Goal: Complete application form: Complete application form

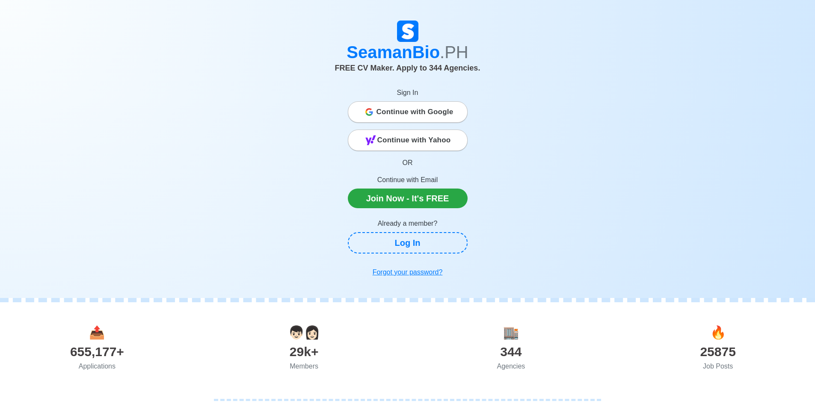
click at [408, 108] on span "Continue with Google" at bounding box center [414, 112] width 77 height 17
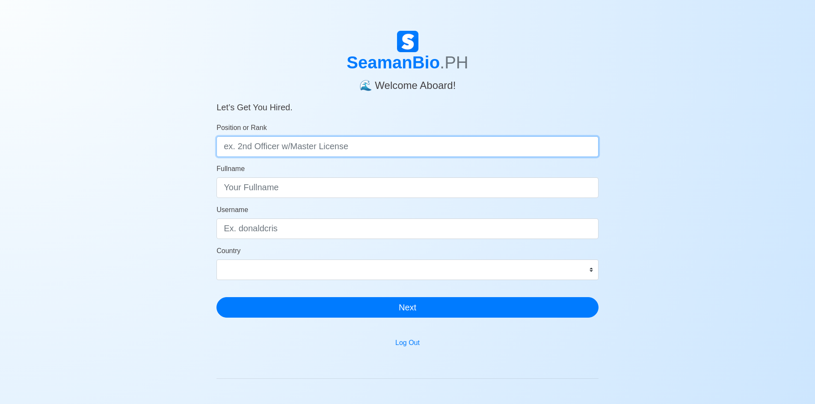
click at [276, 147] on input "Position or Rank" at bounding box center [407, 146] width 382 height 21
click at [355, 149] on input "Position or Rank" at bounding box center [407, 146] width 382 height 21
type input "Deck Cadet"
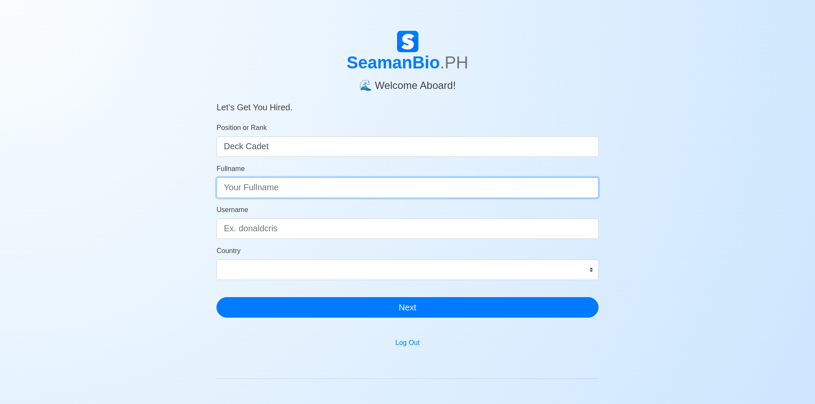
click at [329, 191] on input "Fullname" at bounding box center [407, 188] width 382 height 21
type input "[PERSON_NAME]"
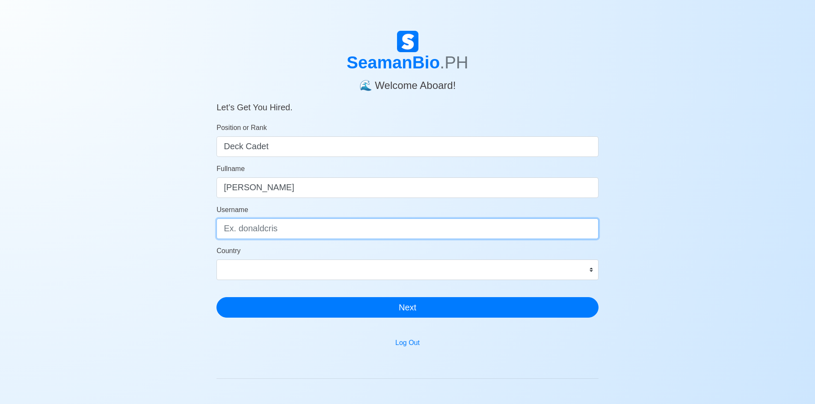
click at [305, 230] on input "Username" at bounding box center [407, 229] width 382 height 21
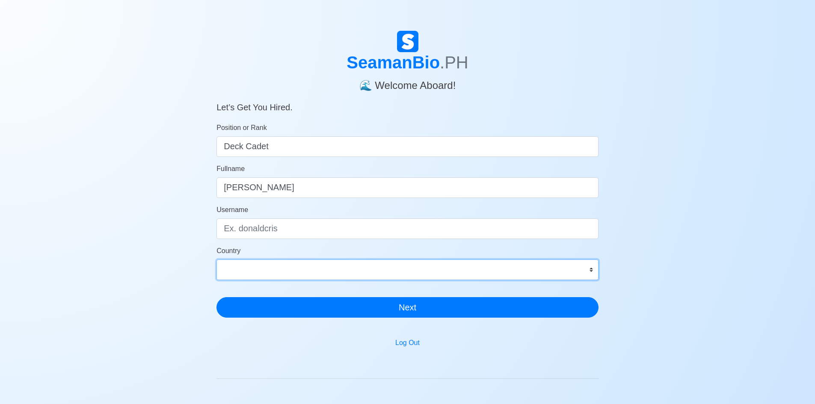
click at [369, 263] on select "[GEOGRAPHIC_DATA] [GEOGRAPHIC_DATA] [GEOGRAPHIC_DATA] [GEOGRAPHIC_DATA] [US_STA…" at bounding box center [407, 270] width 382 height 21
select select "PH"
click at [216, 260] on select "[GEOGRAPHIC_DATA] [GEOGRAPHIC_DATA] [GEOGRAPHIC_DATA] [GEOGRAPHIC_DATA] [US_STA…" at bounding box center [407, 270] width 382 height 21
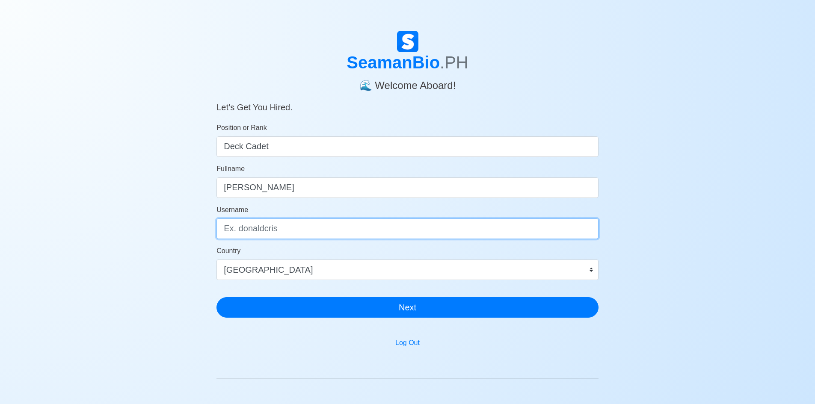
click at [282, 229] on input "Username" at bounding box center [407, 229] width 382 height 21
click at [311, 229] on input "Username" at bounding box center [407, 229] width 382 height 21
type input "M"
type input "J"
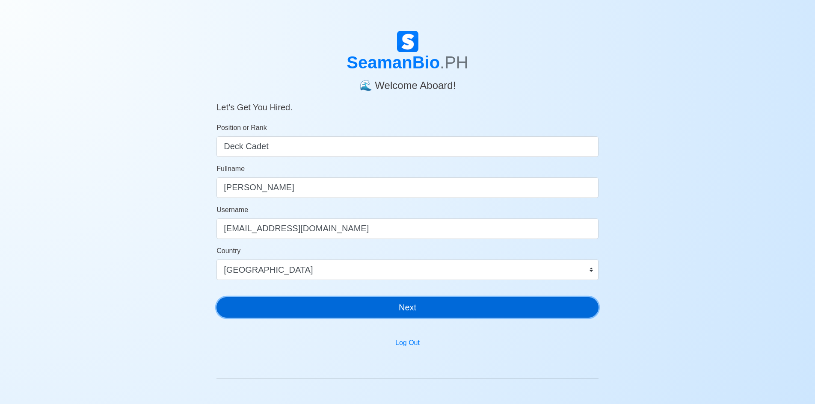
click at [456, 307] on button "Next" at bounding box center [407, 307] width 382 height 21
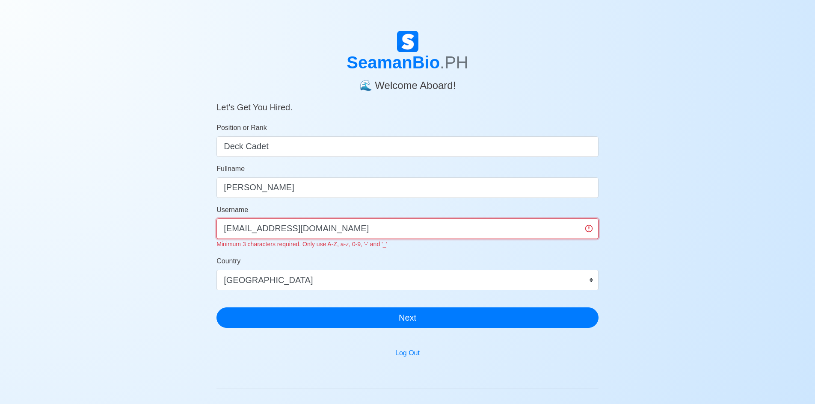
click at [225, 228] on input "[EMAIL_ADDRESS][DOMAIN_NAME]" at bounding box center [407, 229] width 382 height 21
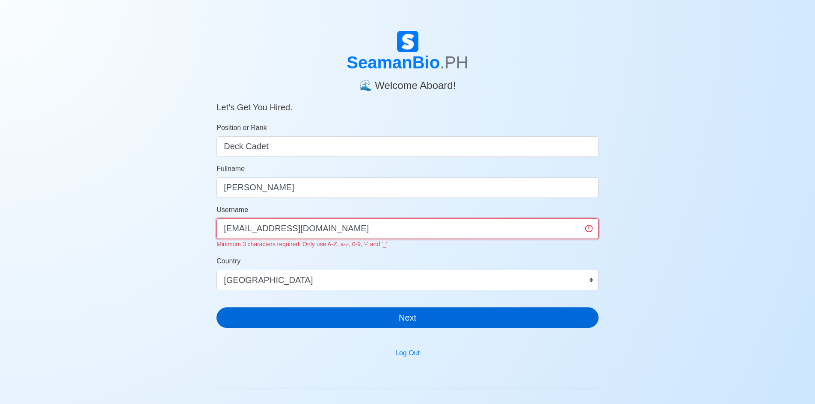
type input "[EMAIL_ADDRESS][DOMAIN_NAME]"
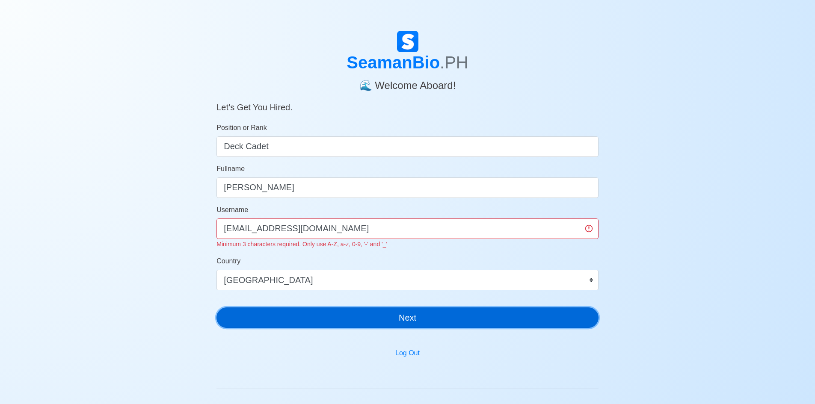
click at [333, 320] on button "Next" at bounding box center [407, 318] width 382 height 21
click at [395, 320] on button "Next" at bounding box center [407, 318] width 382 height 21
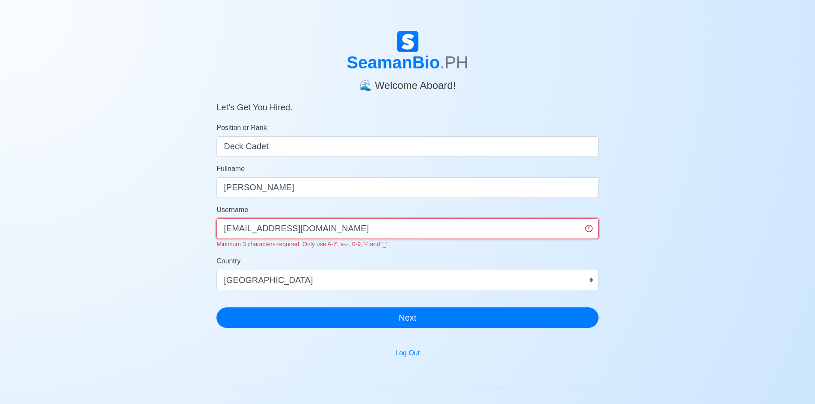
click at [270, 228] on input "[EMAIL_ADDRESS][DOMAIN_NAME]" at bounding box center [407, 229] width 382 height 21
click at [283, 229] on input "[EMAIL_ADDRESS][DOMAIN_NAME]" at bounding box center [407, 229] width 382 height 21
drag, startPoint x: 328, startPoint y: 230, endPoint x: 174, endPoint y: 236, distance: 154.2
click at [165, 240] on div "SeamanBio .PH 🌊 Welcome Aboard! Let’s Get You Hired. Position or Rank Deck Cade…" at bounding box center [407, 261] width 815 height 461
type input "j"
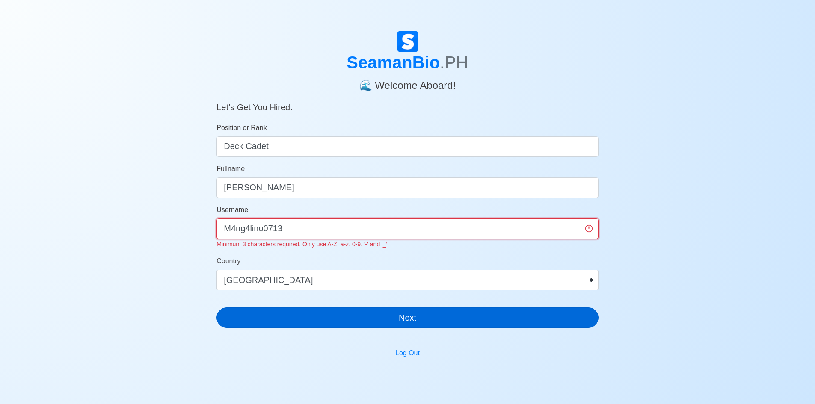
type input "M4ng4lino0713"
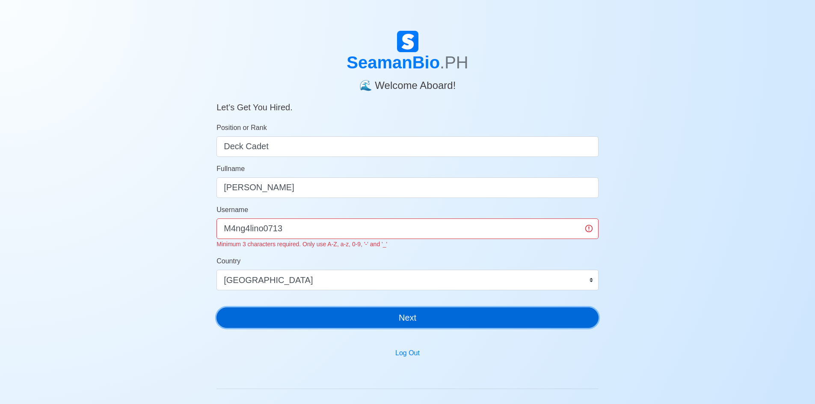
click at [433, 320] on div "SeamanBio .PH 🌊 Welcome Aboard! Let’s Get You Hired. Position or Rank Deck Cade…" at bounding box center [407, 183] width 382 height 304
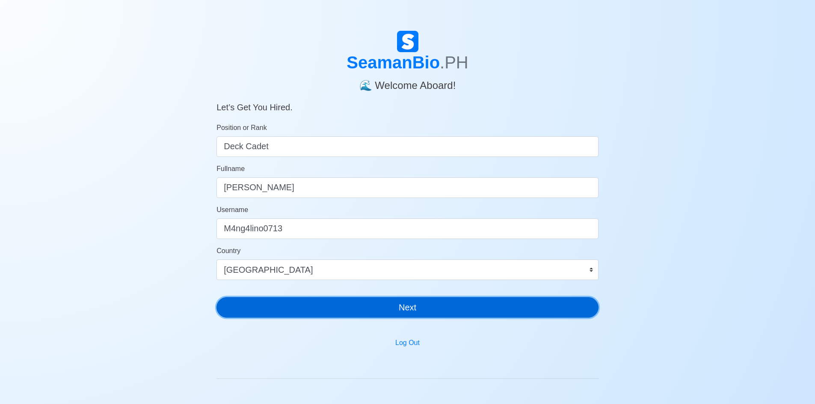
click at [412, 309] on button "Next" at bounding box center [407, 307] width 382 height 21
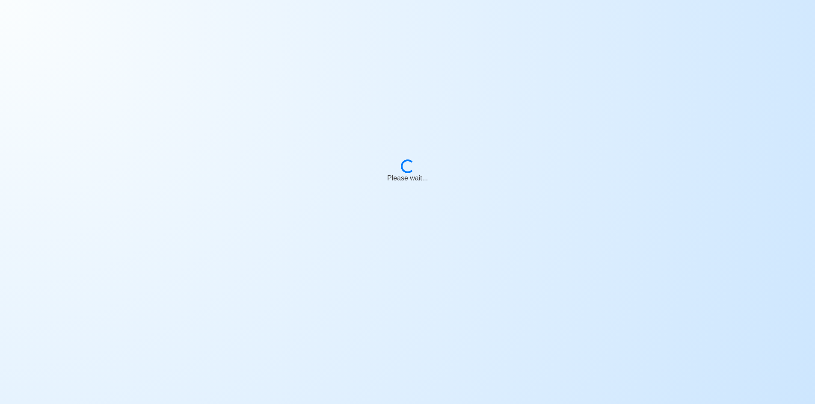
scroll to position [10, 0]
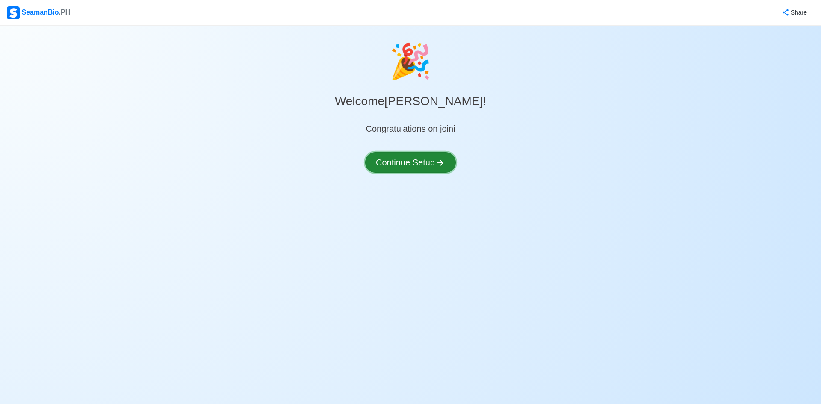
click at [435, 161] on button "Continue Setup" at bounding box center [410, 162] width 91 height 21
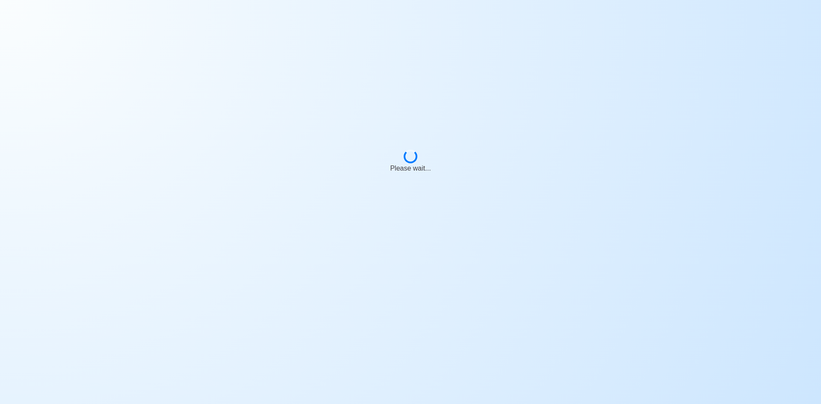
select select "Visible for Hiring"
select select "PH"
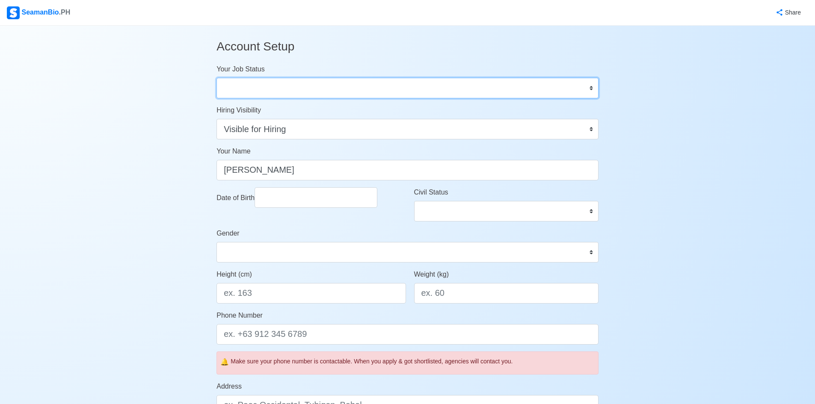
click at [370, 94] on select "Onboard Actively Looking for Job Not Looking for Job" at bounding box center [407, 88] width 382 height 21
select select "Actively Looking for Job"
click at [216, 78] on select "Onboard Actively Looking for Job Not Looking for Job" at bounding box center [407, 88] width 382 height 21
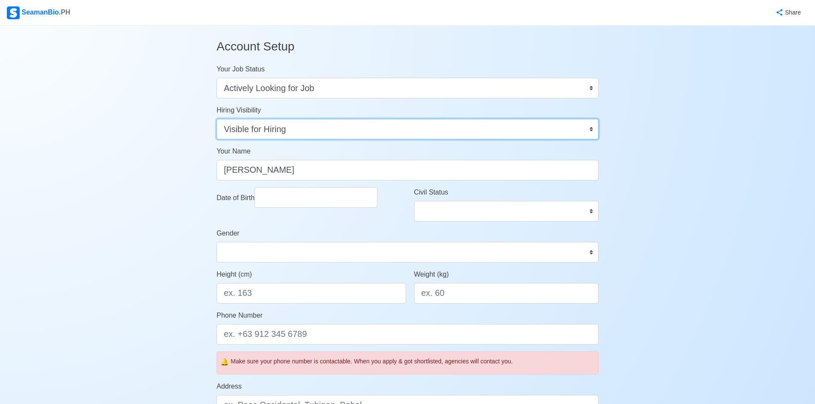
click at [307, 129] on select "Visible for Hiring Not Visible for Hiring" at bounding box center [407, 129] width 382 height 21
click at [216, 119] on select "Visible for Hiring Not Visible for Hiring" at bounding box center [407, 129] width 382 height 21
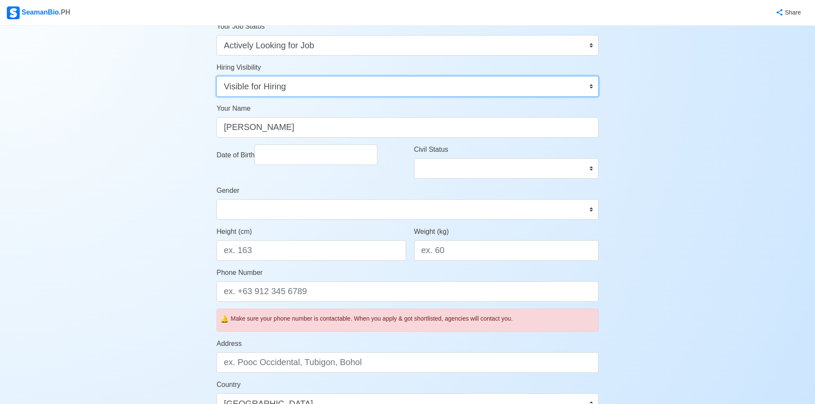
scroll to position [86, 0]
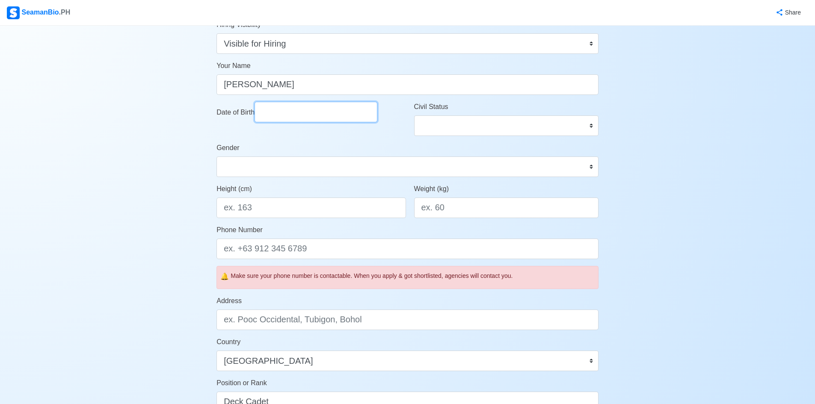
click at [312, 111] on input "Date of Birth" at bounding box center [316, 112] width 123 height 21
select select "****"
select select "******"
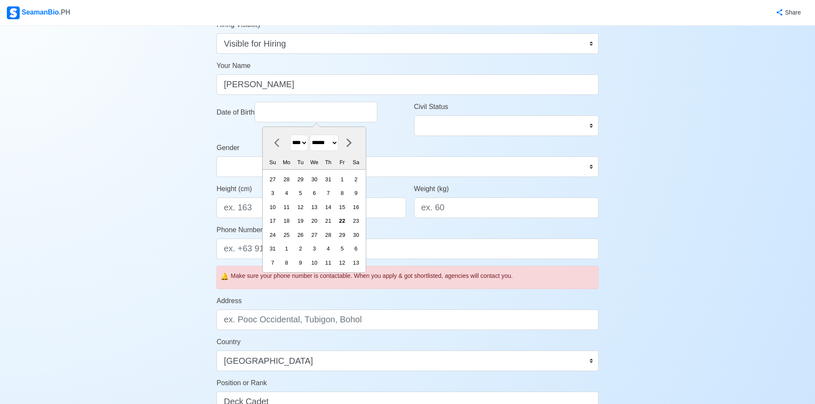
click at [306, 144] on select "**** **** **** **** **** **** **** **** **** **** **** **** **** **** **** ****…" at bounding box center [299, 143] width 18 height 17
select select "****"
click at [290, 135] on select "**** **** **** **** **** **** **** **** **** **** **** **** **** **** **** ****…" at bounding box center [299, 143] width 18 height 17
click at [338, 142] on select "******* ******** ***** ***** *** **** **** ****** ********* ******* ******** **…" at bounding box center [324, 143] width 29 height 17
select select "****"
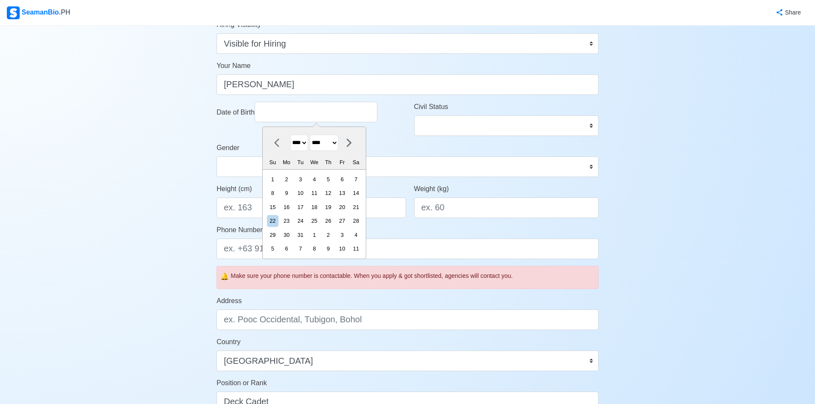
click at [314, 135] on select "******* ******** ***** ***** *** **** **** ****** ********* ******* ******** **…" at bounding box center [324, 143] width 29 height 17
click at [306, 206] on div "13" at bounding box center [301, 208] width 12 height 12
type input "[DATE]"
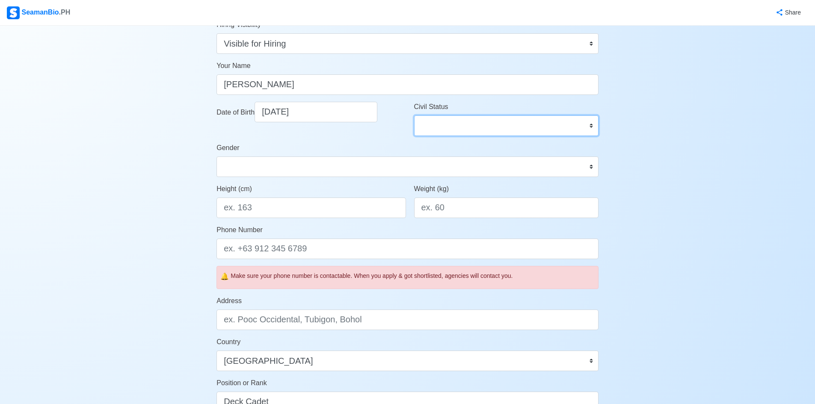
click at [485, 123] on select "Single Married Widowed Separated" at bounding box center [506, 126] width 184 height 21
select select "Single"
click at [414, 116] on select "Single Married Widowed Separated" at bounding box center [506, 126] width 184 height 21
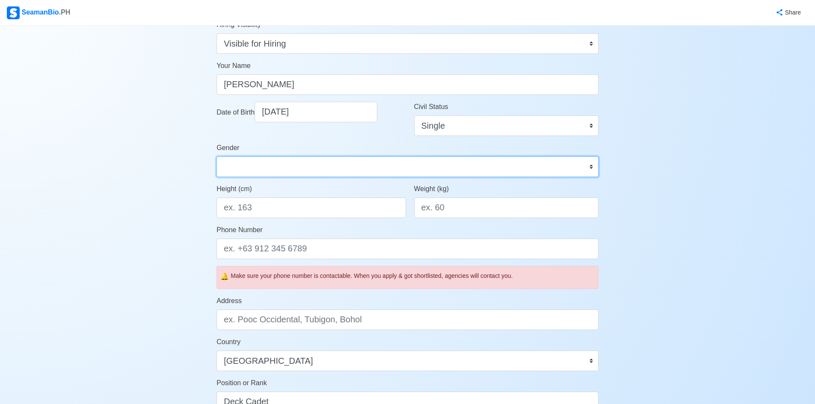
click at [299, 170] on select "[DEMOGRAPHIC_DATA] [DEMOGRAPHIC_DATA]" at bounding box center [407, 167] width 382 height 21
select select "[DEMOGRAPHIC_DATA]"
click at [216, 157] on select "[DEMOGRAPHIC_DATA] [DEMOGRAPHIC_DATA]" at bounding box center [407, 167] width 382 height 21
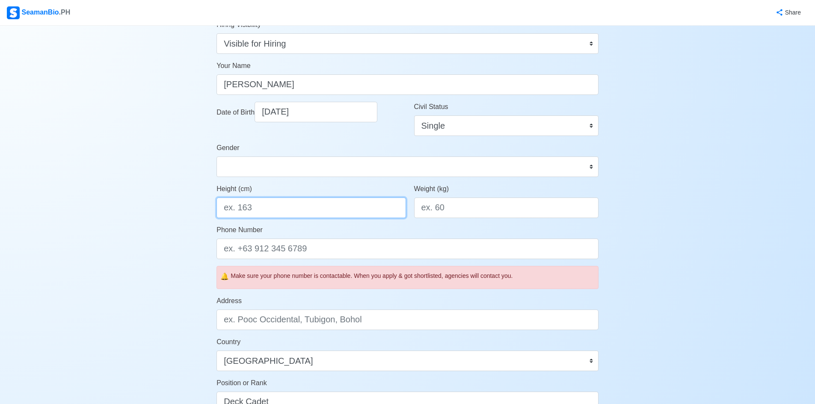
click at [291, 209] on input "Height (cm)" at bounding box center [310, 208] width 189 height 21
type input "170"
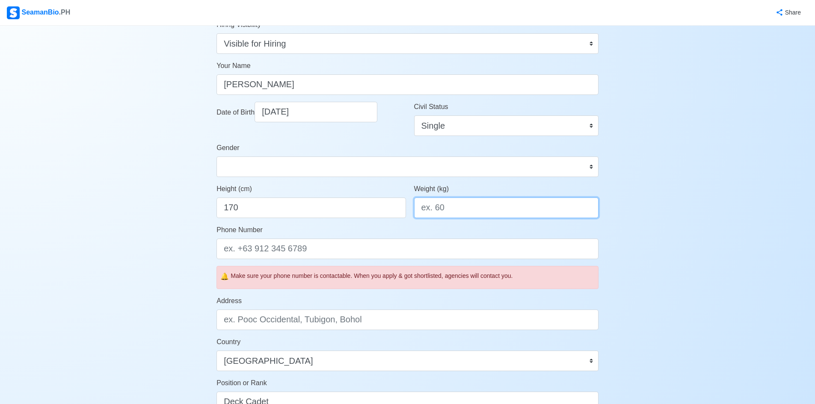
click at [494, 208] on input "Weight (kg)" at bounding box center [506, 208] width 184 height 21
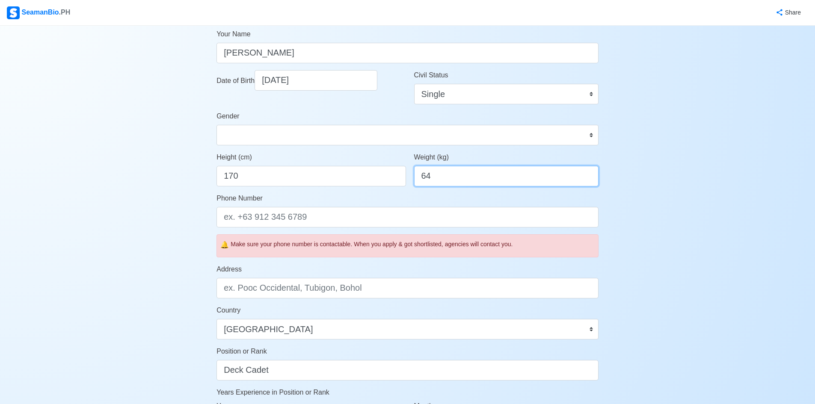
scroll to position [171, 0]
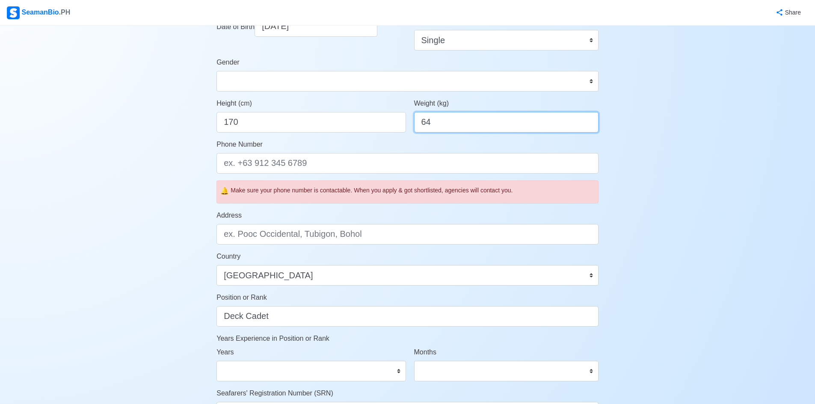
type input "64"
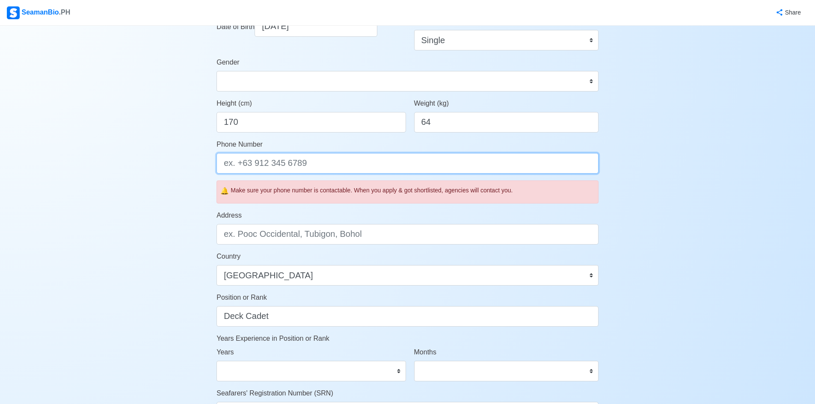
click at [279, 166] on input "Phone Number" at bounding box center [407, 163] width 382 height 21
click at [279, 162] on input "Phone Number" at bounding box center [407, 163] width 382 height 21
type input "09661671981"
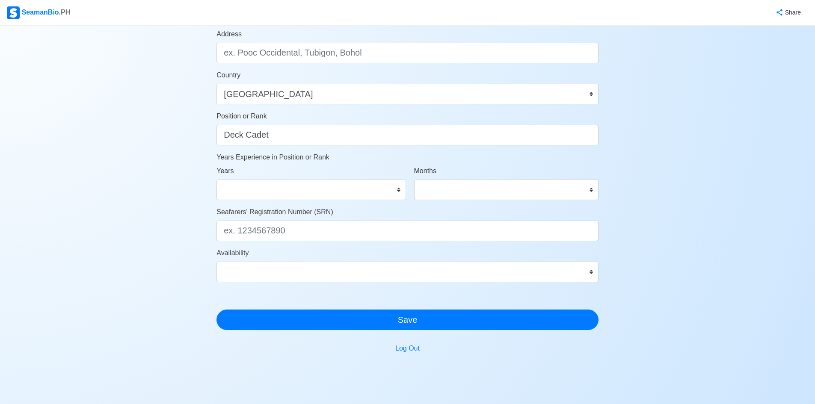
scroll to position [298, 0]
